Goal: Task Accomplishment & Management: Complete application form

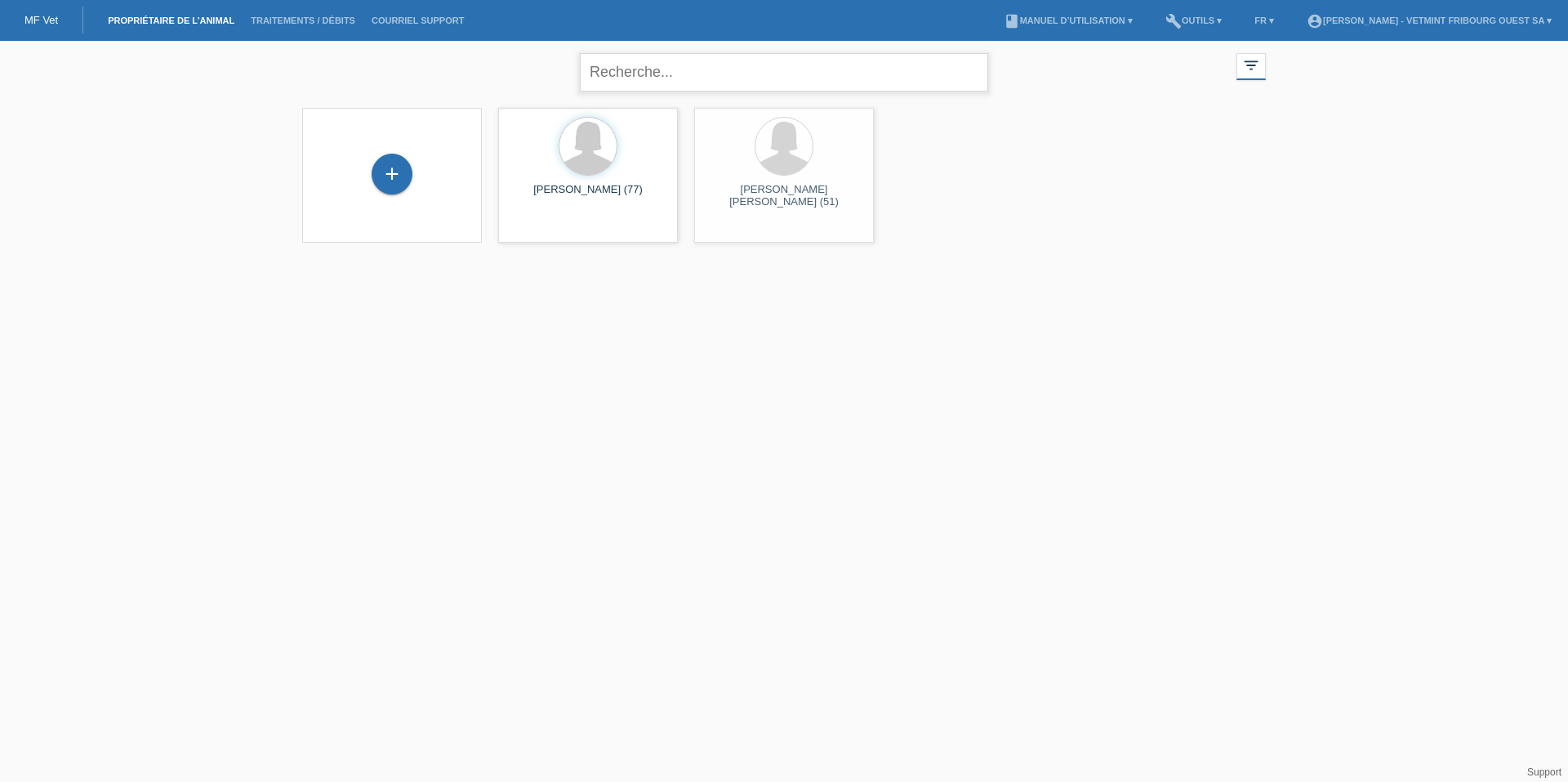
click at [664, 71] on input "text" at bounding box center [784, 72] width 408 height 38
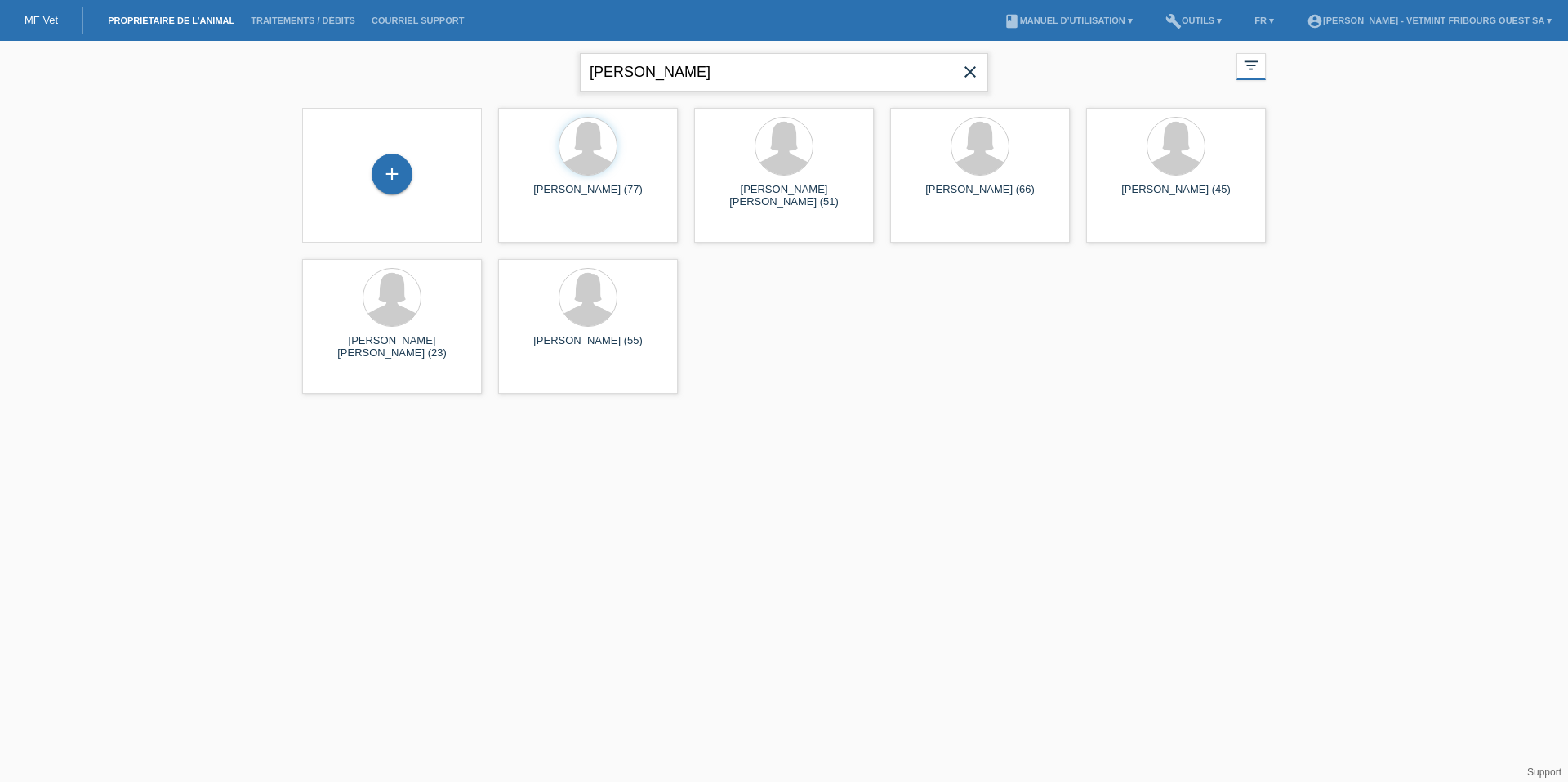
type input "burk"
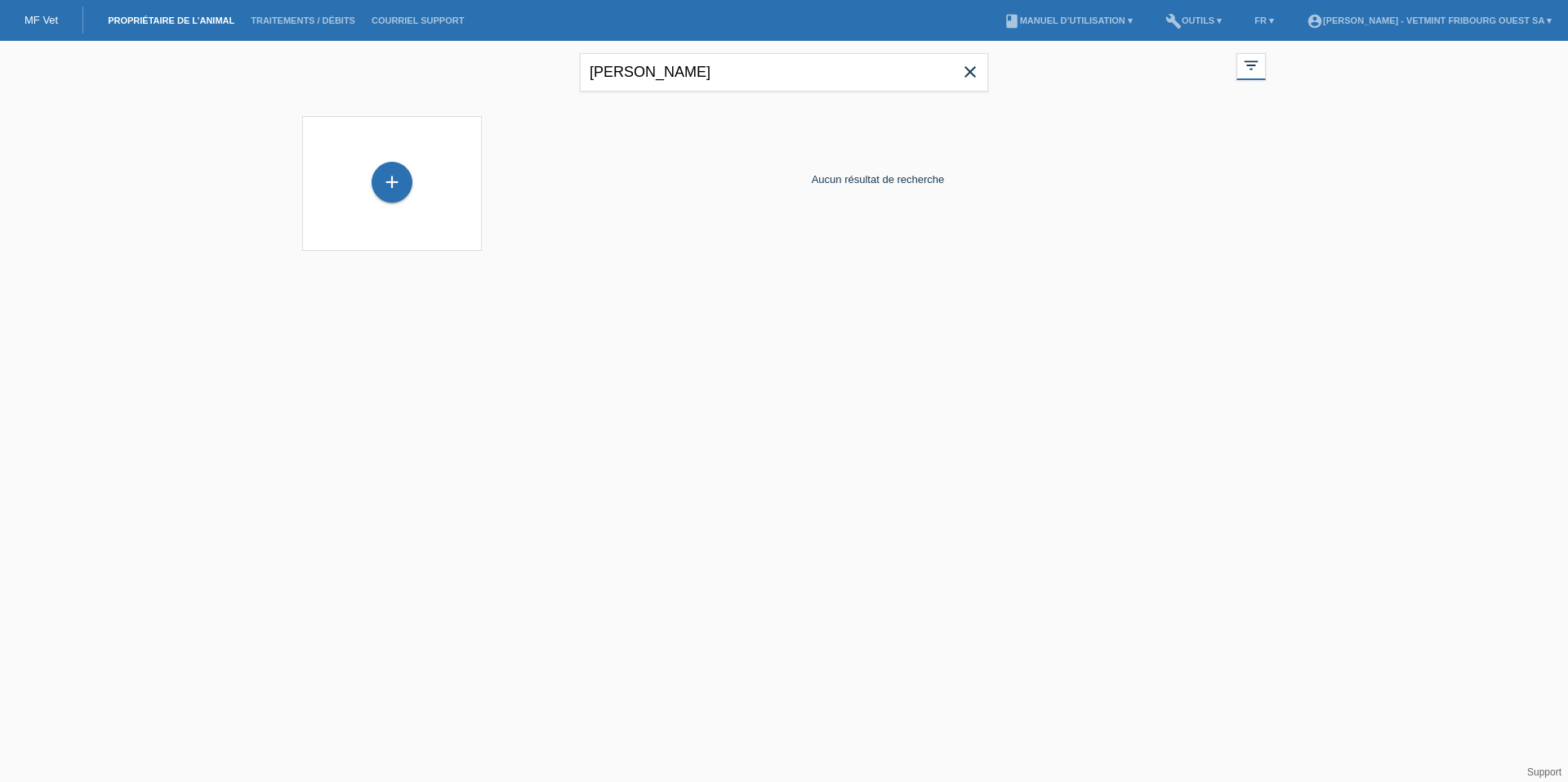
click at [402, 163] on div "+" at bounding box center [392, 184] width 154 height 43
click at [397, 186] on div "+" at bounding box center [392, 182] width 41 height 41
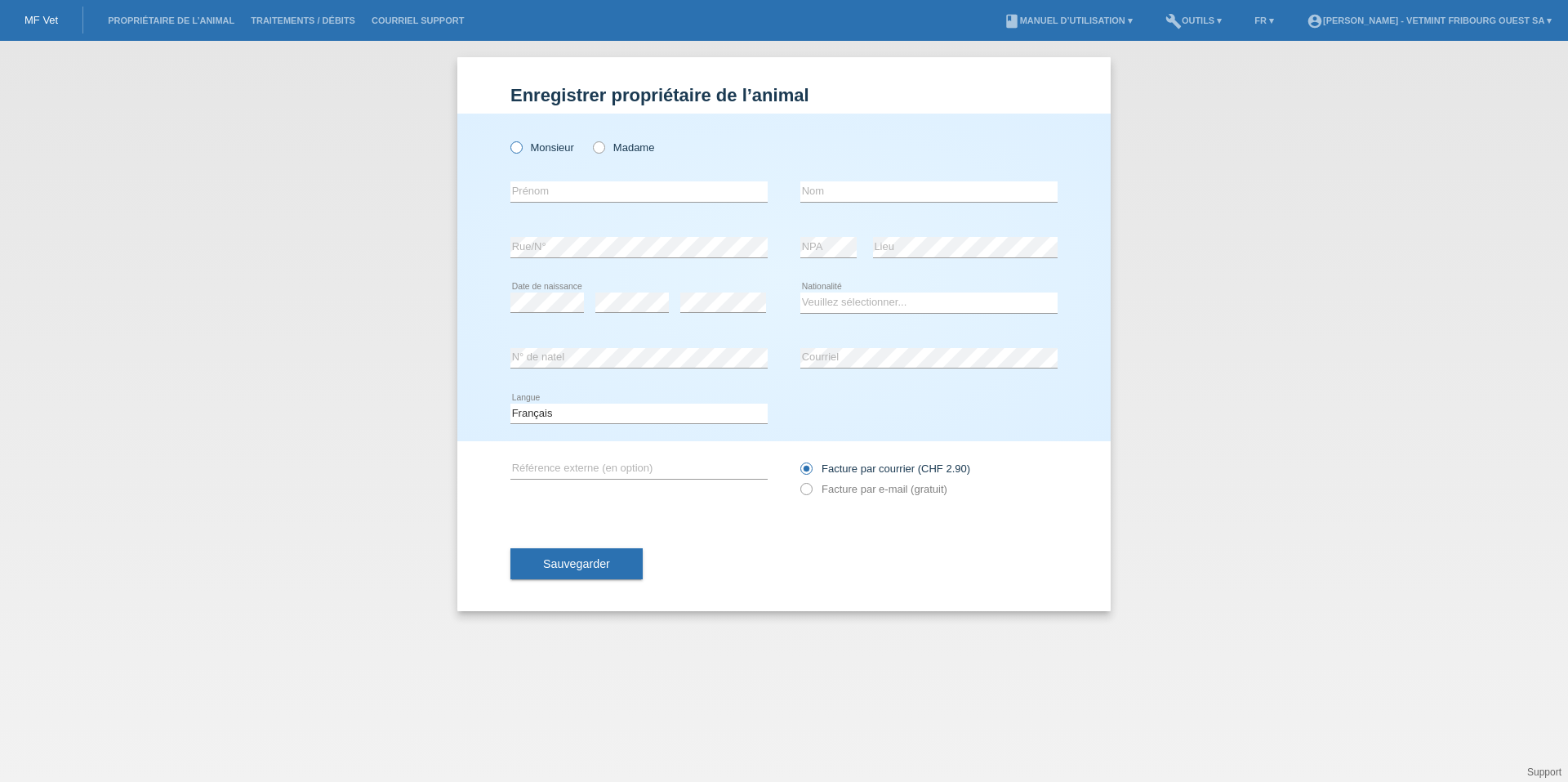
click at [555, 153] on label "Monsieur" at bounding box center [542, 147] width 64 height 12
click at [521, 152] on input "Monsieur" at bounding box center [515, 146] width 11 height 11
radio input "true"
click at [584, 183] on input "text" at bounding box center [639, 191] width 257 height 21
type input "Burkhalter"
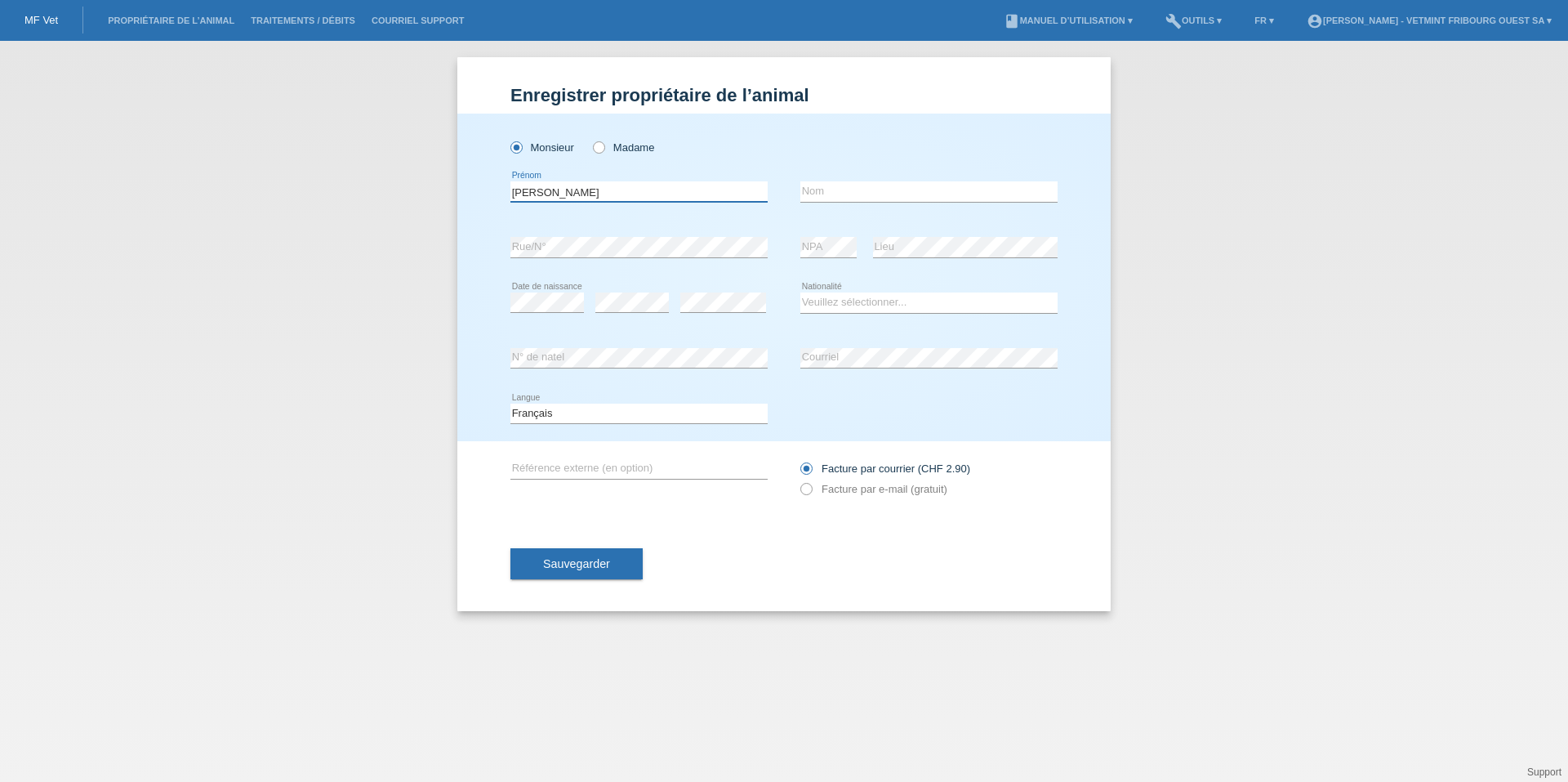
drag, startPoint x: 581, startPoint y: 192, endPoint x: 476, endPoint y: 186, distance: 105.2
click at [482, 181] on div "Monsieur Madame Burkhalter error Prénom error Nom error error" at bounding box center [784, 278] width 653 height 328
type input "[PERSON_NAME]"
click at [851, 192] on input "text" at bounding box center [928, 191] width 257 height 21
type input "Burkhalter"
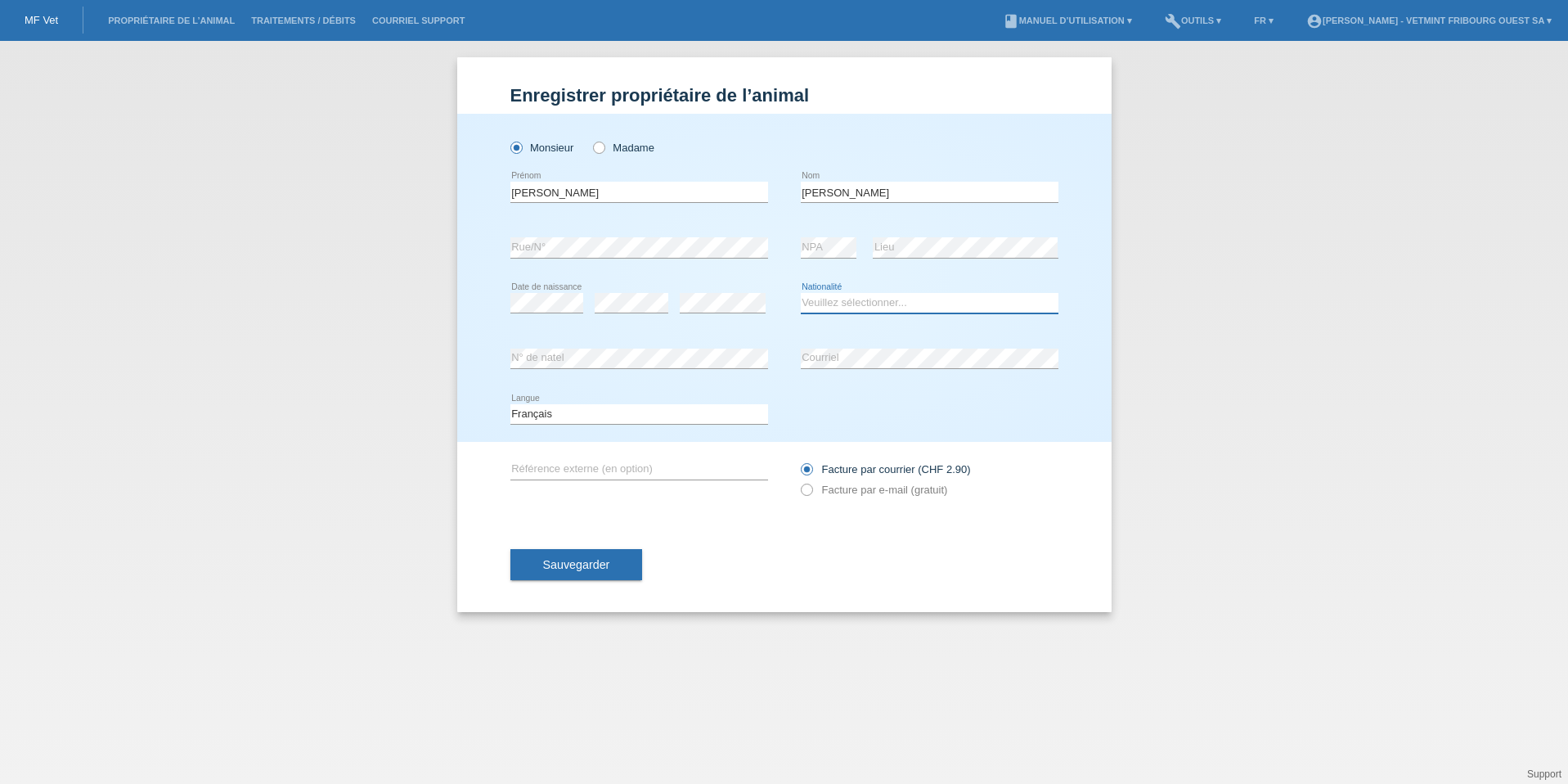
click at [902, 298] on select "Veuillez sélectionner... Suisse Allemagne Autriche Liechtenstein ------------ A…" at bounding box center [929, 303] width 257 height 20
select select "CH"
click at [801, 293] on select "Veuillez sélectionner... Suisse Allemagne Autriche Liechtenstein ------------ A…" at bounding box center [929, 303] width 257 height 20
click at [872, 492] on label "Facture par e-mail (gratuit)" at bounding box center [874, 490] width 147 height 12
click at [812, 492] on input "Facture par e-mail (gratuit)" at bounding box center [806, 494] width 11 height 21
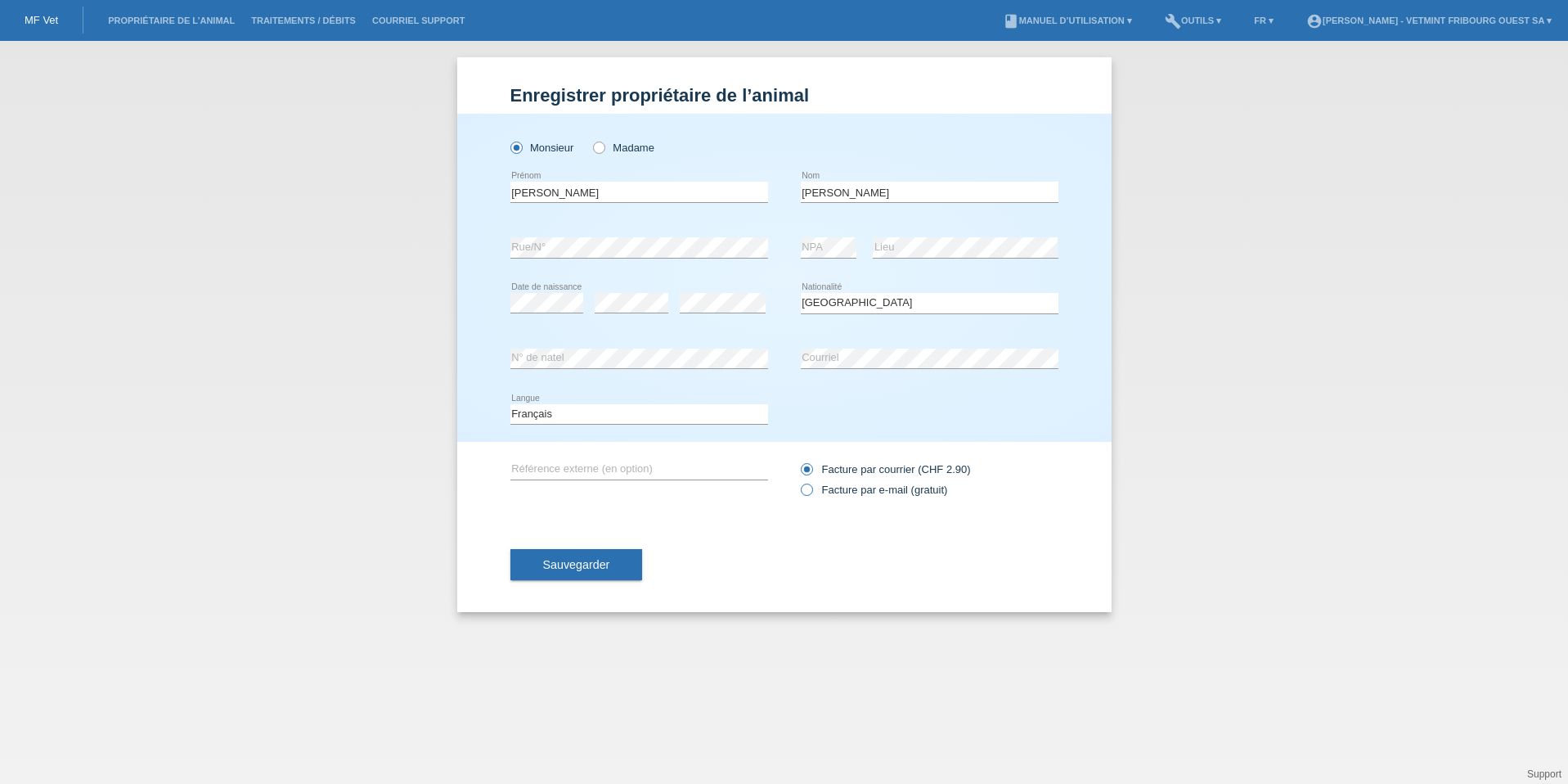
radio input "true"
click at [599, 568] on span "Sauvegarder" at bounding box center [576, 565] width 67 height 13
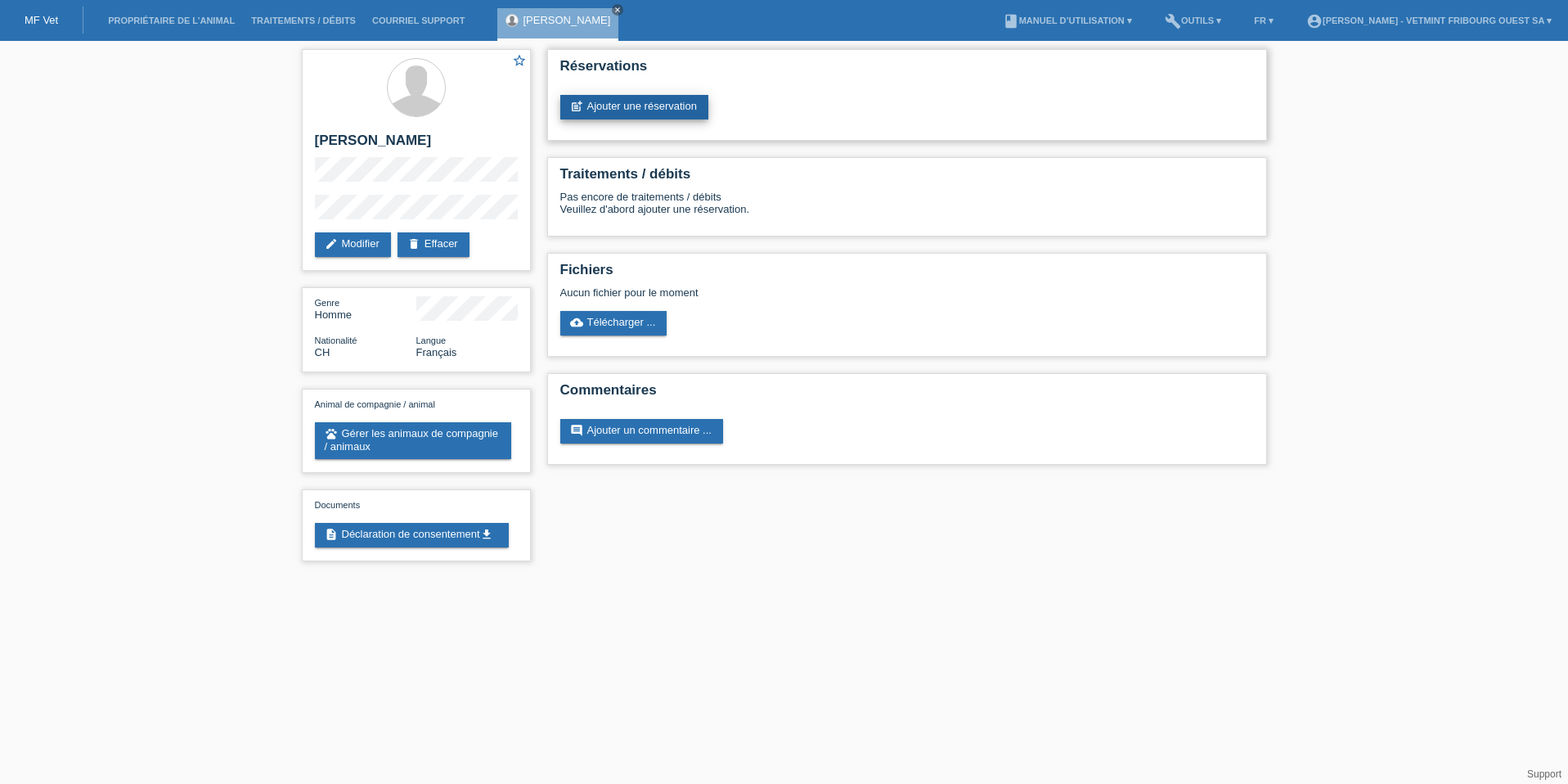
click at [678, 107] on link "post_add Ajouter une réservation" at bounding box center [635, 107] width 148 height 24
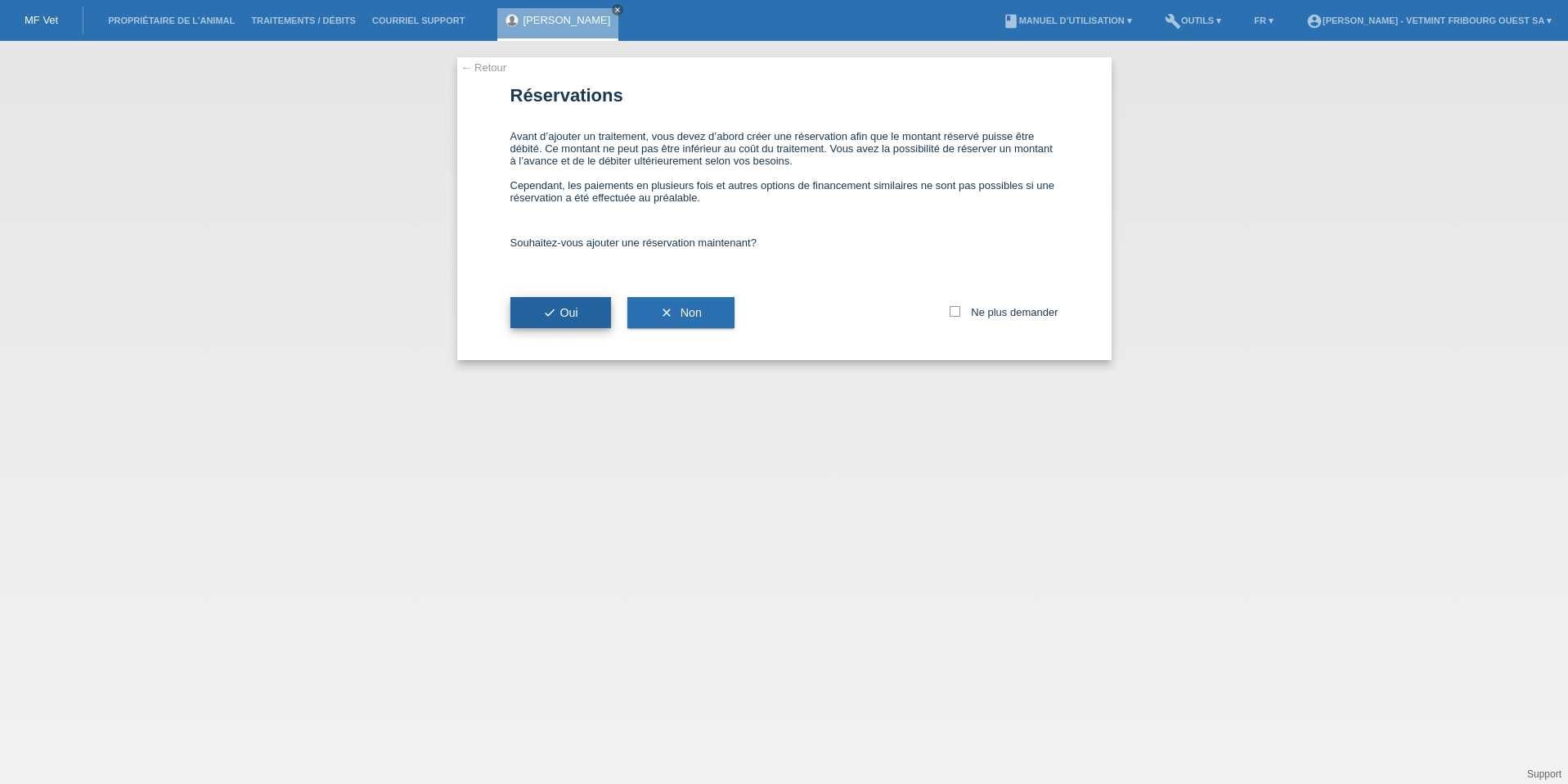
click at [567, 312] on span "check Oui" at bounding box center [560, 312] width 35 height 13
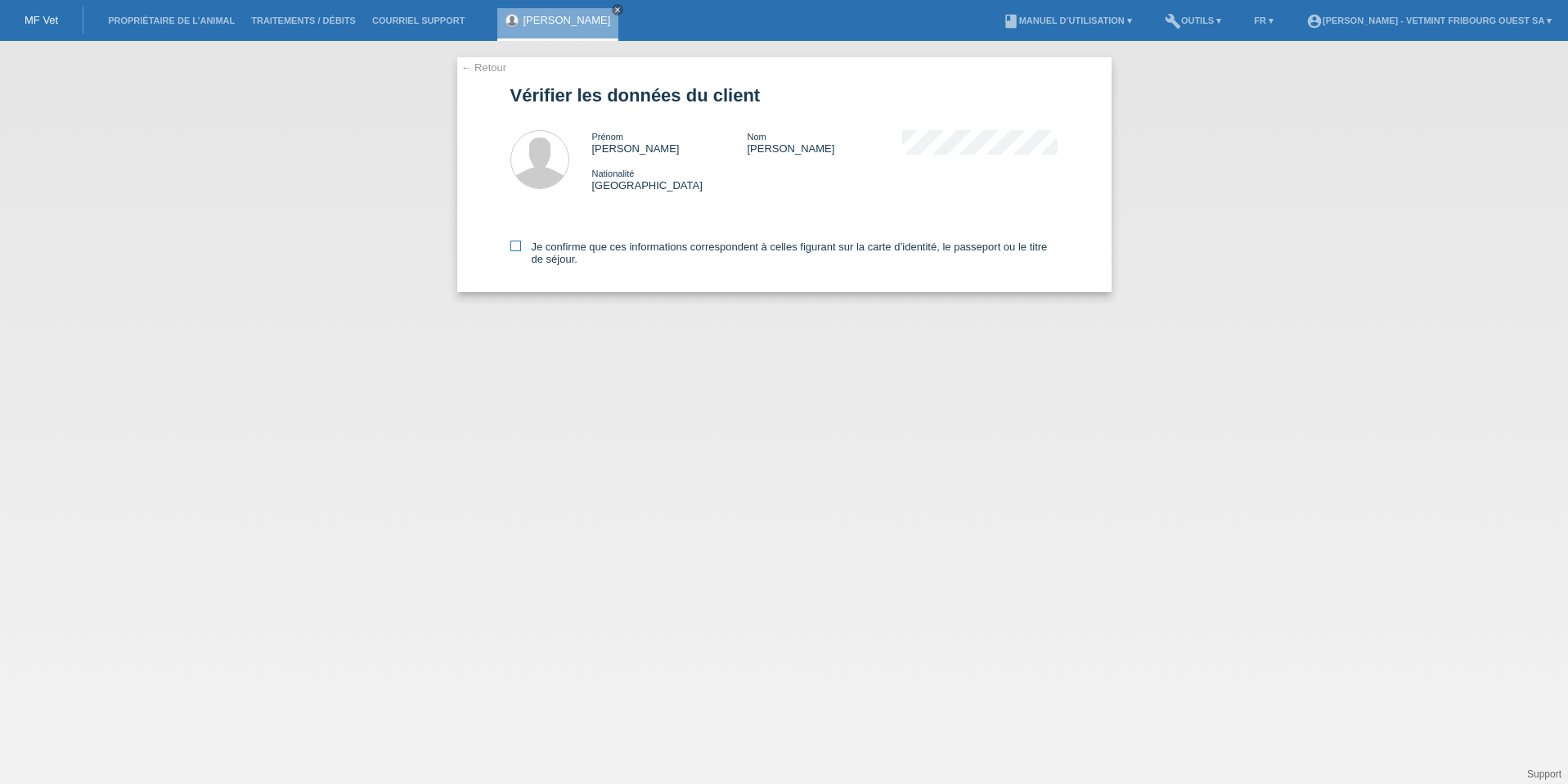
click at [537, 242] on label "Je confirme que ces informations correspondent à celles figurant sur la carte d…" at bounding box center [784, 252] width 548 height 24
click at [521, 242] on input "Je confirme que ces informations correspondent à celles figurant sur la carte d…" at bounding box center [515, 246] width 11 height 11
checkbox input "true"
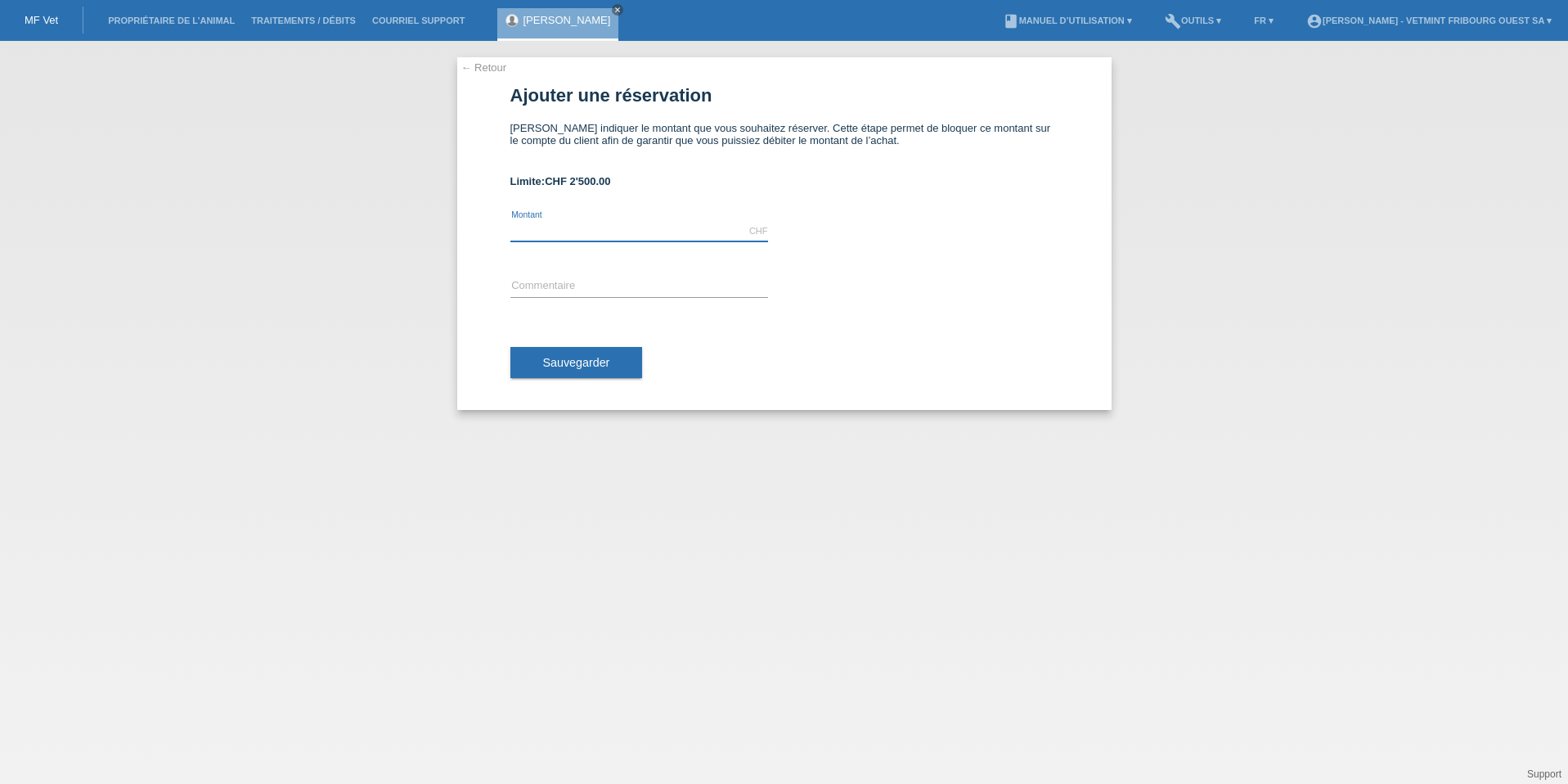
click at [653, 226] on input "text" at bounding box center [639, 231] width 257 height 21
type input "1700.00"
click at [560, 285] on input "text" at bounding box center [639, 287] width 257 height 21
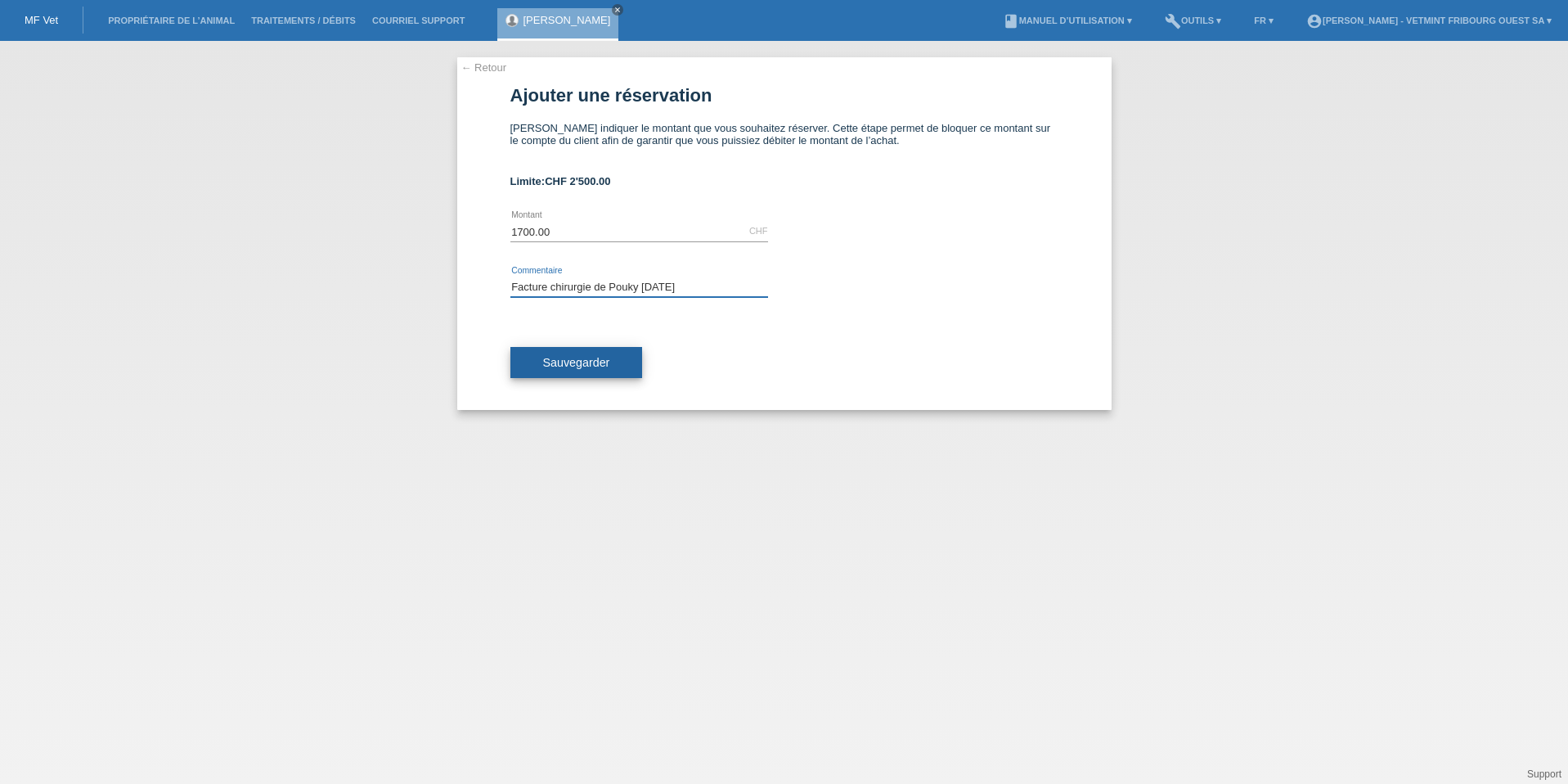
type input "Facture chirurgie de Pouky [DATE]"
drag, startPoint x: 575, startPoint y: 359, endPoint x: 108, endPoint y: 381, distance: 467.5
click at [572, 357] on span "Sauvegarder" at bounding box center [576, 362] width 67 height 13
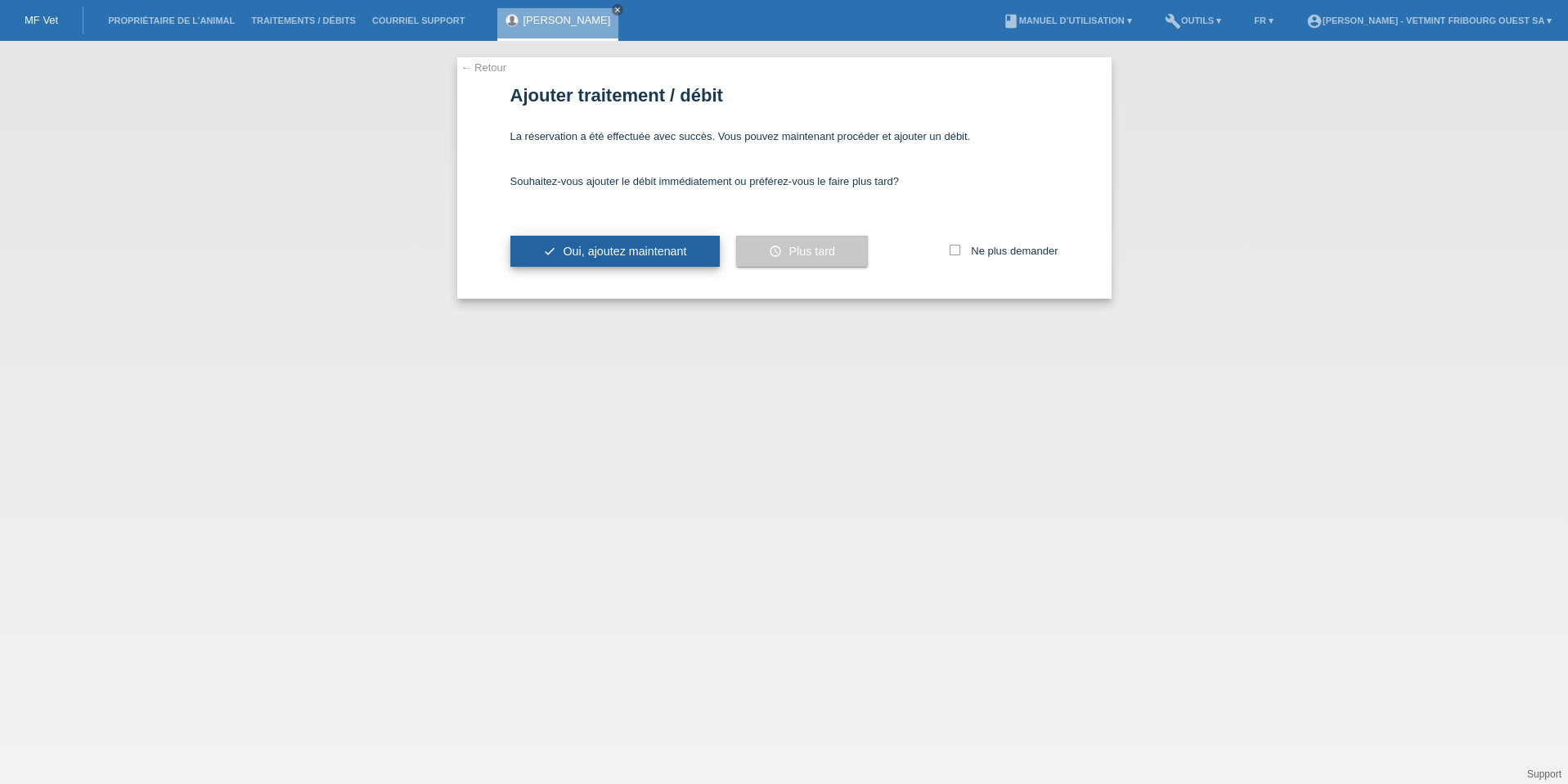
click at [683, 247] on span "Oui, ajoutez maintenant" at bounding box center [625, 252] width 123 height 13
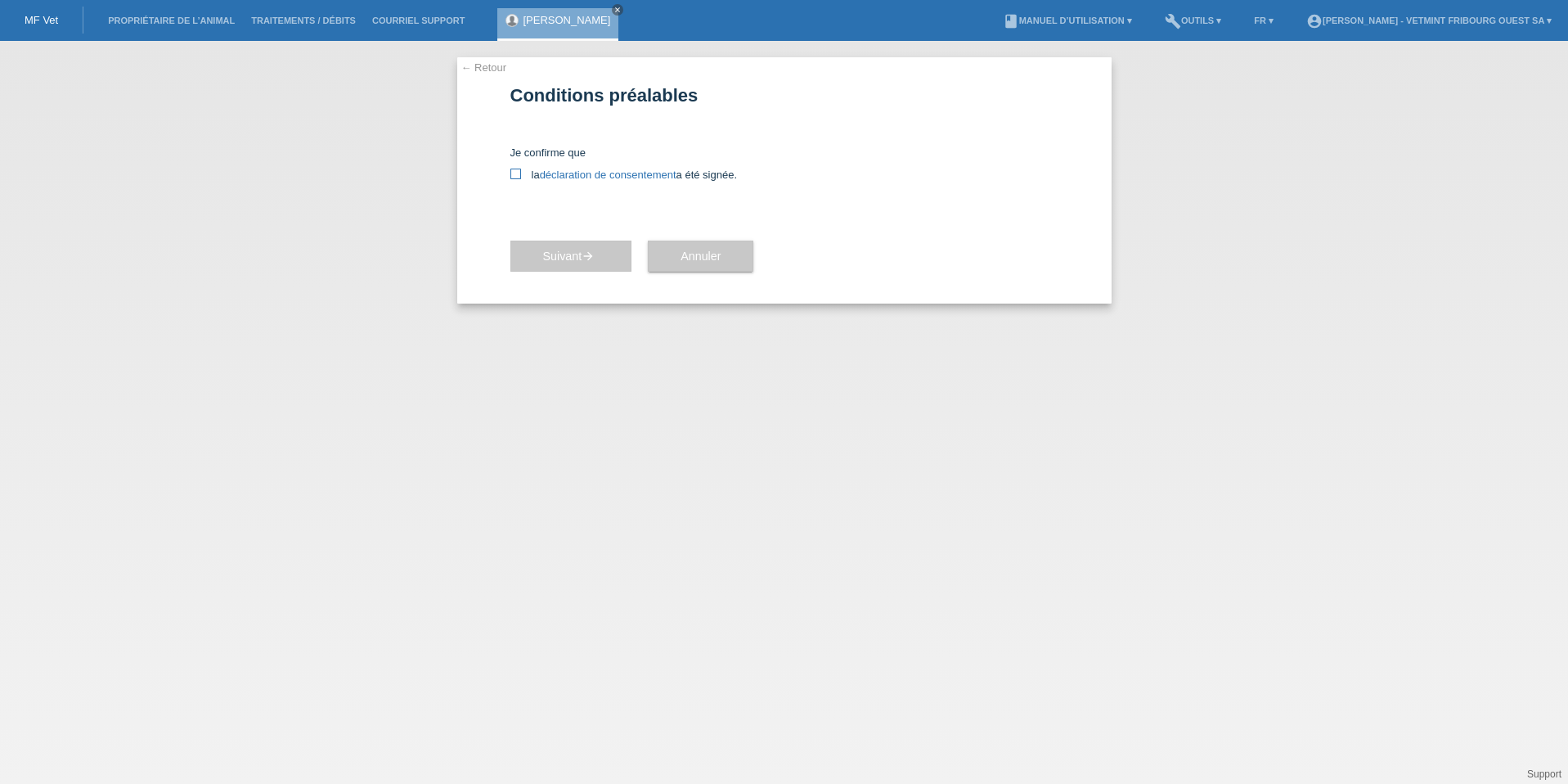
click at [515, 181] on label "la déclaration de consentement a été signée." at bounding box center [784, 174] width 548 height 12
click at [515, 179] on input "la déclaration de consentement a été signée." at bounding box center [515, 173] width 11 height 11
checkbox input "true"
click at [616, 176] on link "déclaration de consentement" at bounding box center [608, 174] width 137 height 12
click at [568, 262] on button "Suivant arrow_forward" at bounding box center [572, 256] width 122 height 31
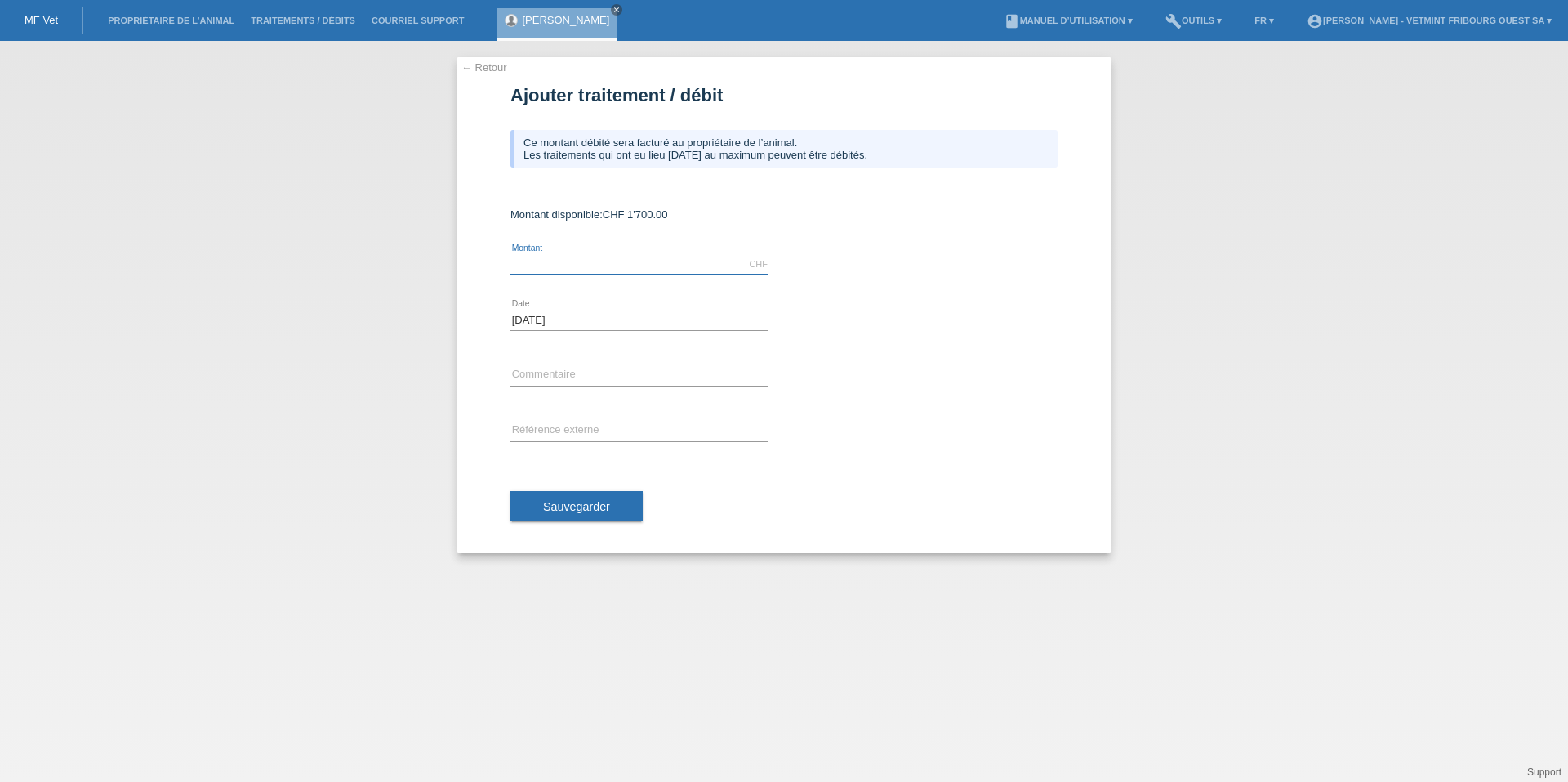
click at [567, 264] on input "text" at bounding box center [639, 265] width 257 height 21
type input "1642.25"
drag, startPoint x: 584, startPoint y: 387, endPoint x: 584, endPoint y: 378, distance: 9.0
click at [584, 381] on div "error Commentaire" at bounding box center [639, 376] width 257 height 56
click at [584, 376] on input "text" at bounding box center [639, 375] width 257 height 21
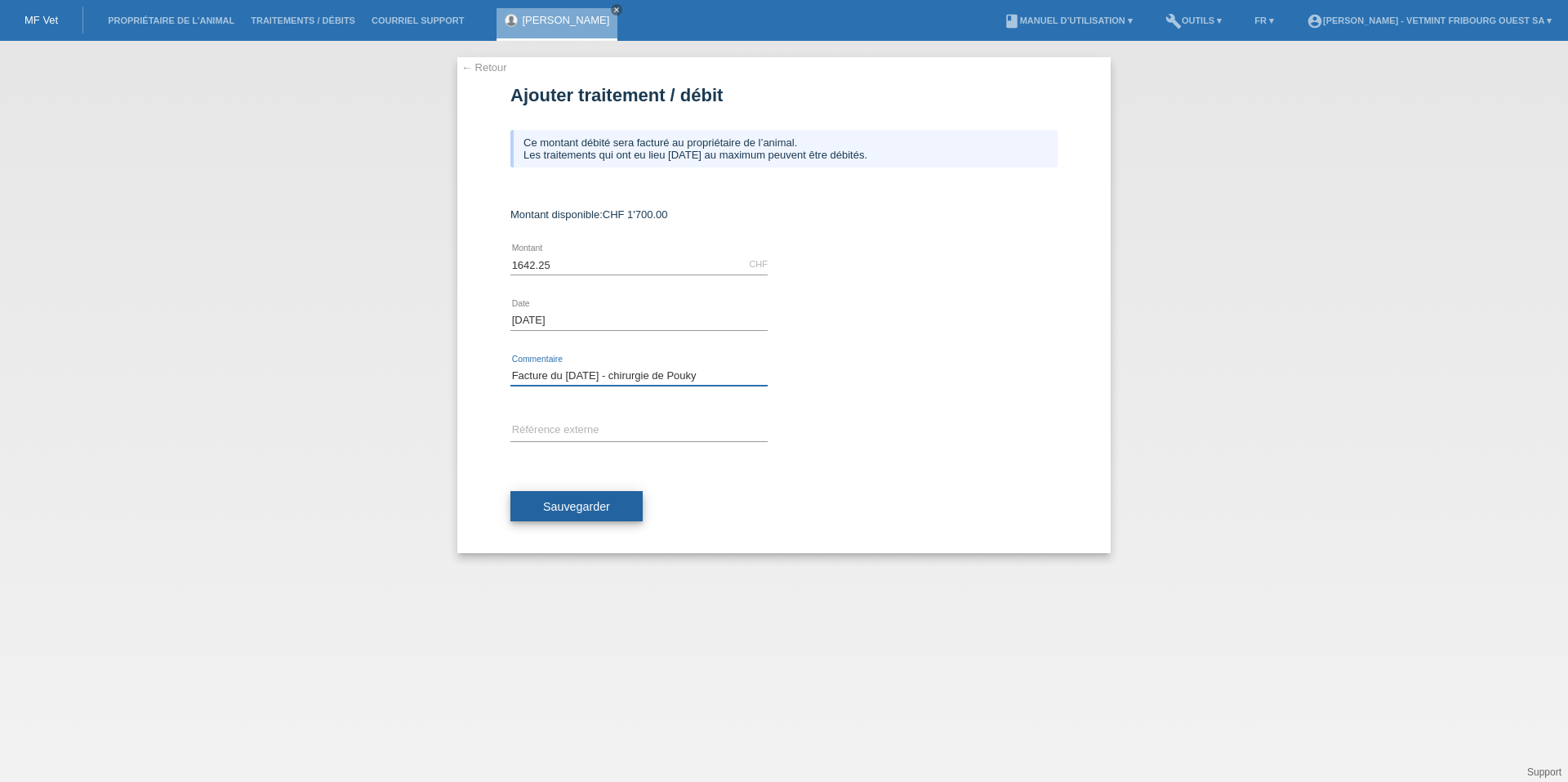
type input "Facture du [DATE] - chirurgie de Pouky"
click at [629, 502] on button "Sauvegarder" at bounding box center [576, 506] width 132 height 31
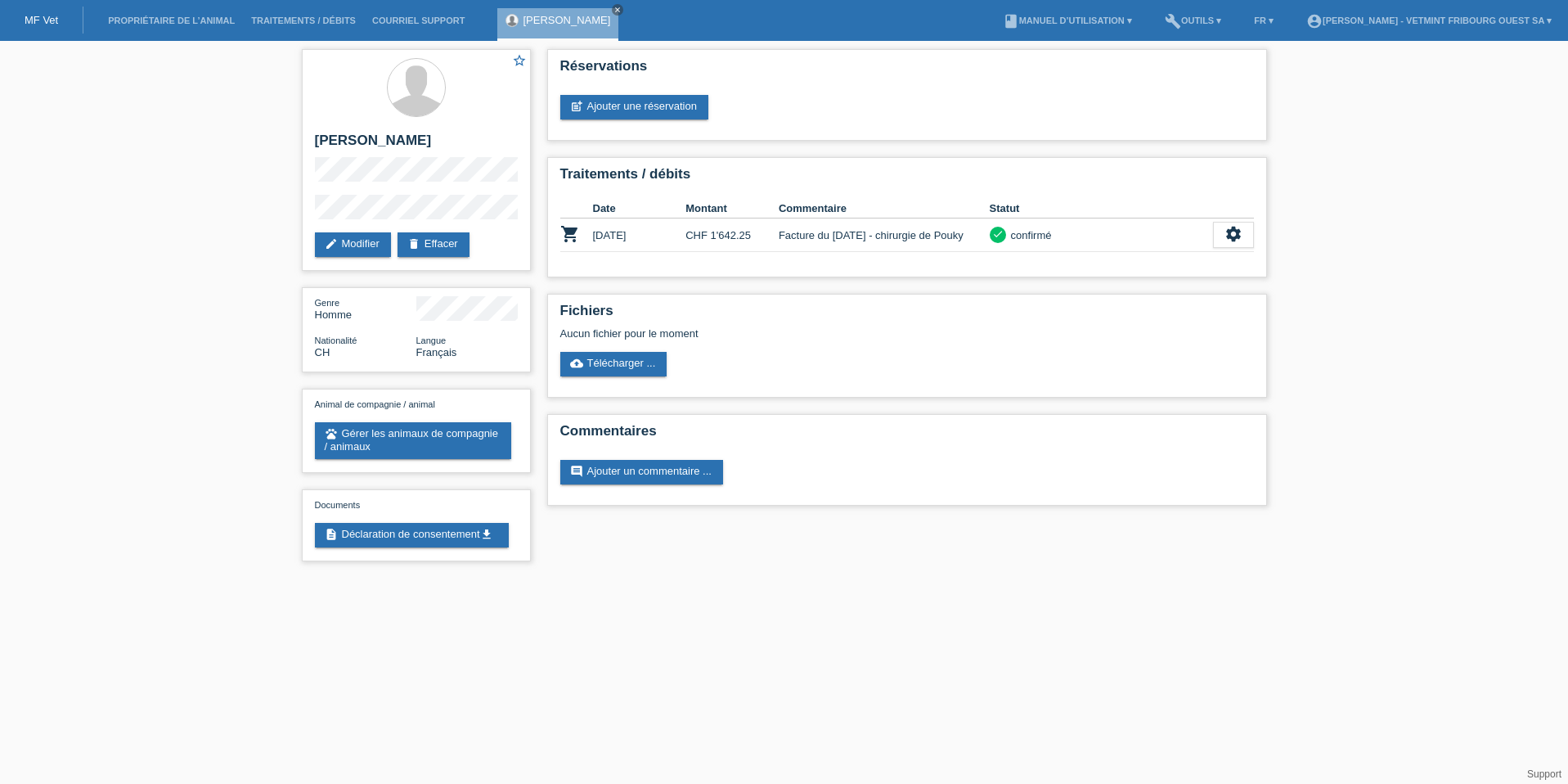
click at [1566, 65] on div "star_border [PERSON_NAME] edit Modifier delete Effacer Genre Homme Nationalité …" at bounding box center [784, 309] width 1568 height 537
